Goal: Task Accomplishment & Management: Manage account settings

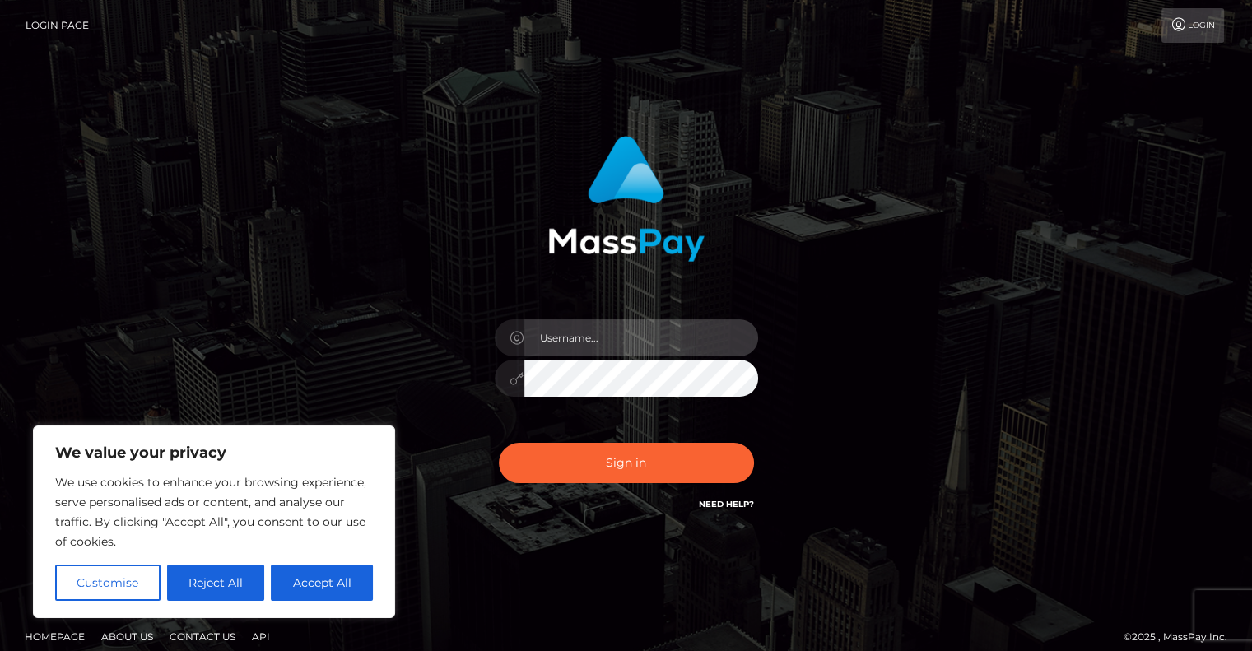
click at [655, 337] on input "text" at bounding box center [641, 337] width 234 height 37
type input "[PERSON_NAME][EMAIL_ADDRESS][DOMAIN_NAME]"
click at [670, 337] on input "[PERSON_NAME][EMAIL_ADDRESS][DOMAIN_NAME]" at bounding box center [641, 337] width 234 height 37
click at [490, 374] on div "[PERSON_NAME][EMAIL_ADDRESS][DOMAIN_NAME]" at bounding box center [626, 370] width 288 height 126
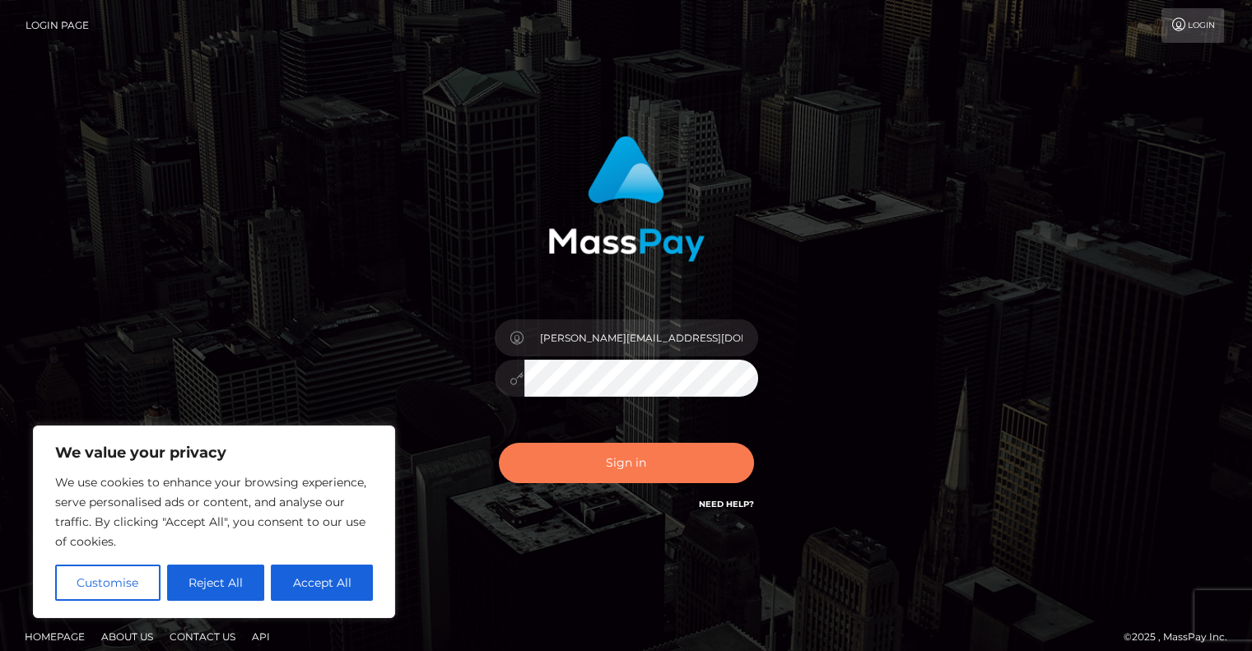
click at [533, 464] on button "Sign in" at bounding box center [626, 463] width 255 height 40
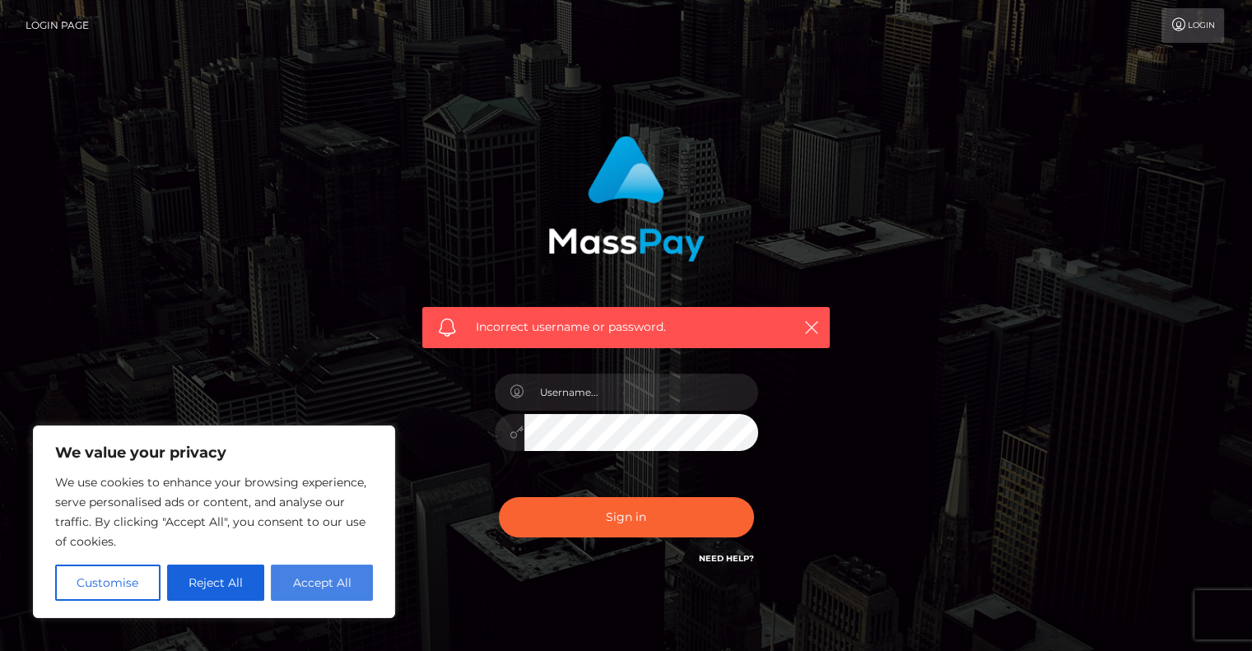
click at [305, 581] on button "Accept All" at bounding box center [322, 583] width 102 height 36
checkbox input "true"
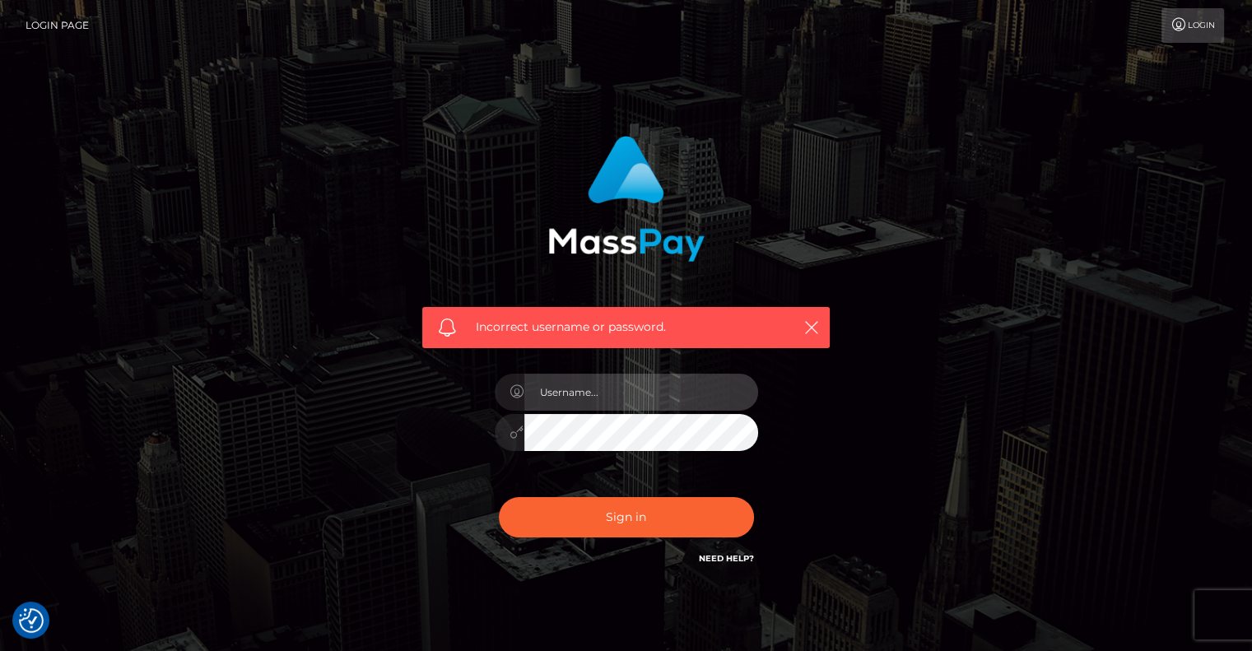
click at [626, 388] on input "text" at bounding box center [641, 392] width 234 height 37
type input "[PERSON_NAME][EMAIL_ADDRESS][DOMAIN_NAME]"
click at [490, 438] on div "[PERSON_NAME][EMAIL_ADDRESS][DOMAIN_NAME]" at bounding box center [626, 424] width 288 height 126
click at [499, 497] on button "Sign in" at bounding box center [626, 517] width 255 height 40
